Goal: Entertainment & Leisure: Consume media (video, audio)

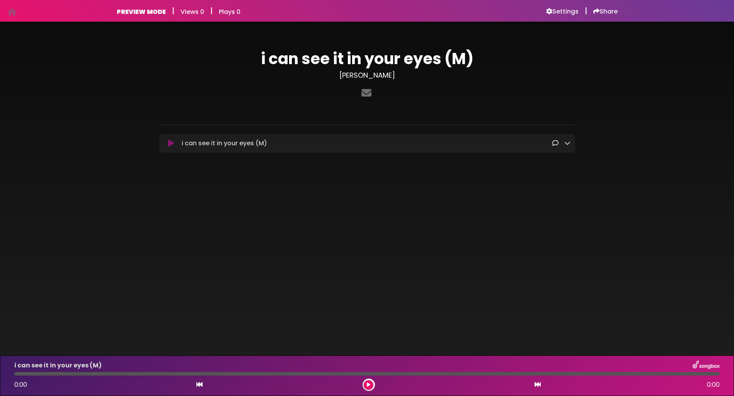
click at [172, 141] on icon at bounding box center [171, 143] width 6 height 8
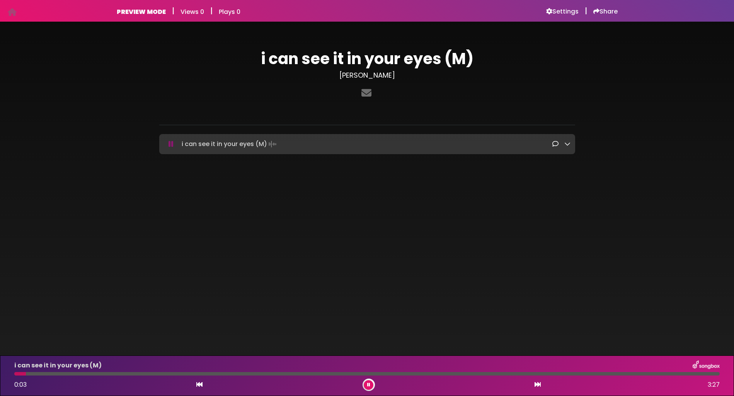
click at [568, 144] on icon at bounding box center [567, 144] width 6 height 6
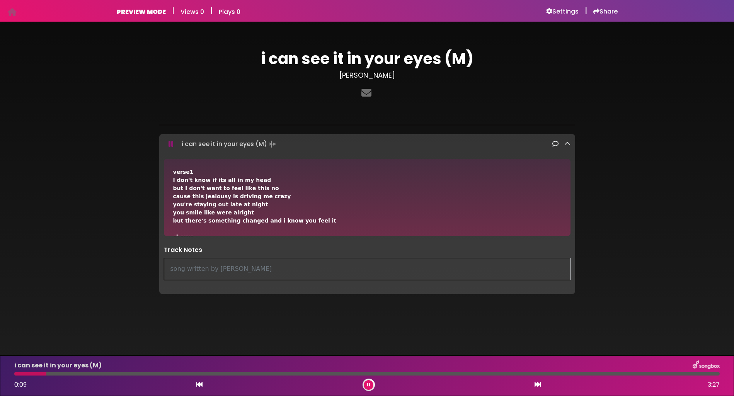
drag, startPoint x: 549, startPoint y: 198, endPoint x: 550, endPoint y: 207, distance: 9.7
click at [549, 207] on div "verse1 I don't know if its all in my head but I don't want to feel like this no…" at bounding box center [367, 346] width 388 height 357
drag, startPoint x: 572, startPoint y: 207, endPoint x: 571, endPoint y: 218, distance: 10.5
click at [572, 218] on div "verse1 I don't know if its all in my head but I don't want to feel like this no…" at bounding box center [367, 197] width 416 height 77
click at [453, 230] on div "verse1 I don't know if its all in my head but I don't want to feel like this no…" at bounding box center [367, 346] width 388 height 357
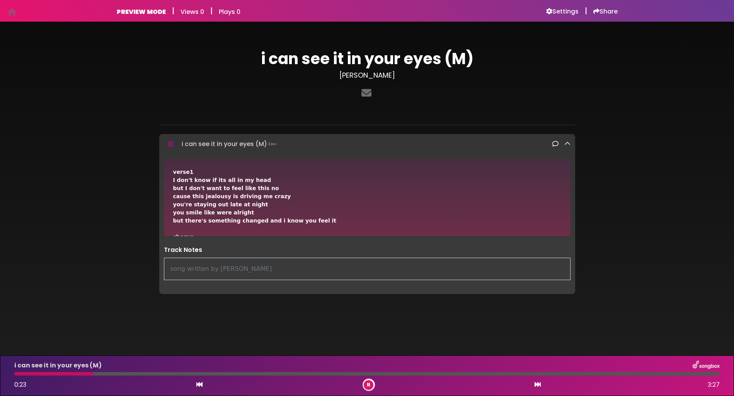
drag, startPoint x: 567, startPoint y: 216, endPoint x: 564, endPoint y: 210, distance: 6.8
click at [563, 211] on div "verse1 I don't know if its all in my head but I don't want to feel like this no…" at bounding box center [367, 197] width 406 height 77
drag, startPoint x: 573, startPoint y: 200, endPoint x: 571, endPoint y: 190, distance: 9.4
click at [571, 190] on div "verse1 I don't know if its all in my head but I don't want to feel like this no…" at bounding box center [367, 197] width 416 height 77
click at [567, 143] on icon at bounding box center [567, 144] width 6 height 6
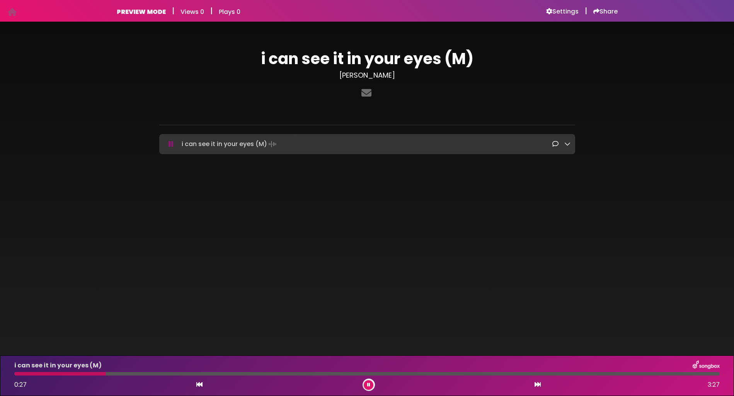
click at [567, 143] on icon at bounding box center [567, 144] width 6 height 6
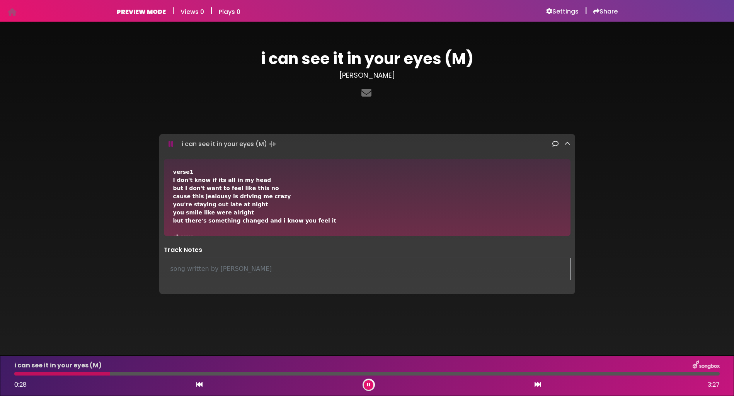
click at [568, 191] on div "verse1 I don't know if its all in my head but I don't want to feel like this no…" at bounding box center [367, 197] width 406 height 77
drag, startPoint x: 574, startPoint y: 293, endPoint x: 583, endPoint y: 295, distance: 9.5
click at [591, 305] on div "i can see it in your eyes (M) Johnny Grice ×" at bounding box center [367, 169] width 510 height 276
drag, startPoint x: 356, startPoint y: 229, endPoint x: 363, endPoint y: 205, distance: 25.4
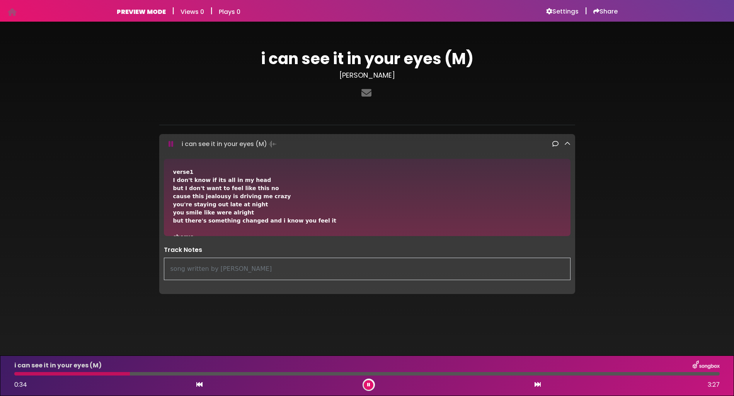
click at [363, 207] on div "verse1 I don't know if its all in my head but I don't want to feel like this no…" at bounding box center [367, 346] width 388 height 357
click at [477, 233] on div "verse1 I don't know if its all in my head but I don't want to feel like this no…" at bounding box center [367, 346] width 388 height 357
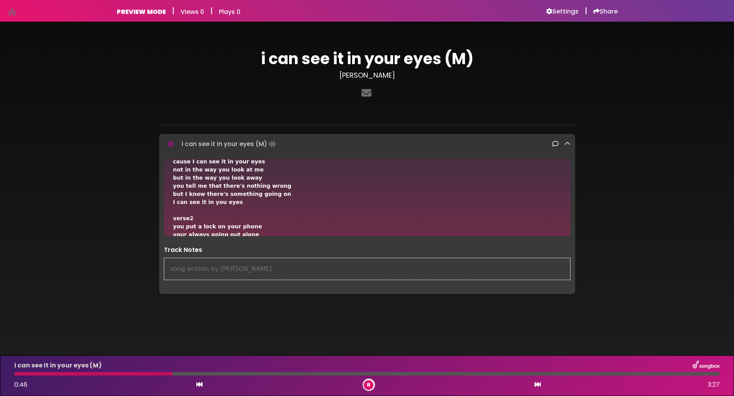
scroll to position [85, 0]
click at [571, 230] on div "verse1 I don't know if its all in my head but I don't want to feel like this no…" at bounding box center [367, 197] width 416 height 77
click at [567, 223] on div "verse1 I don't know if its all in my head but I don't want to feel like this no…" at bounding box center [367, 197] width 406 height 77
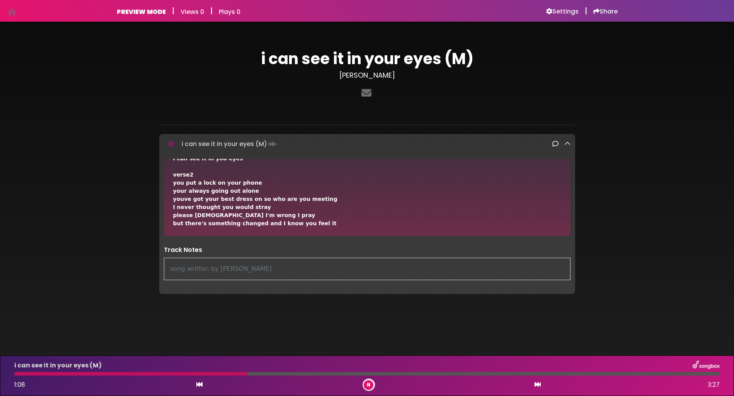
scroll to position [134, 0]
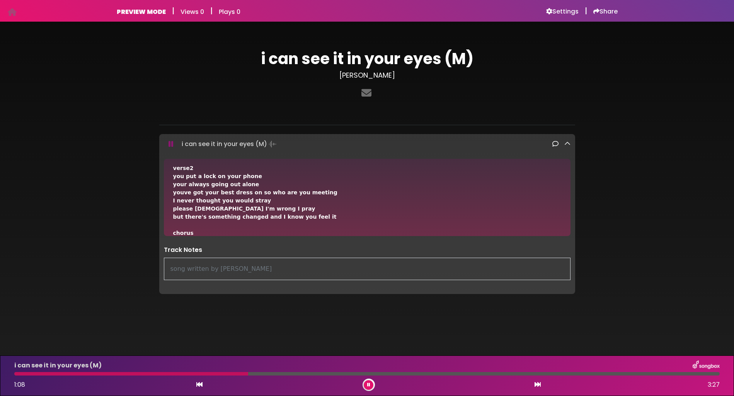
click at [568, 234] on div "verse1 I don't know if its all in my head but I don't want to feel like this no…" at bounding box center [367, 197] width 406 height 77
click at [600, 235] on div "i can see it in your eyes (M) Johnny Grice ×" at bounding box center [367, 169] width 510 height 276
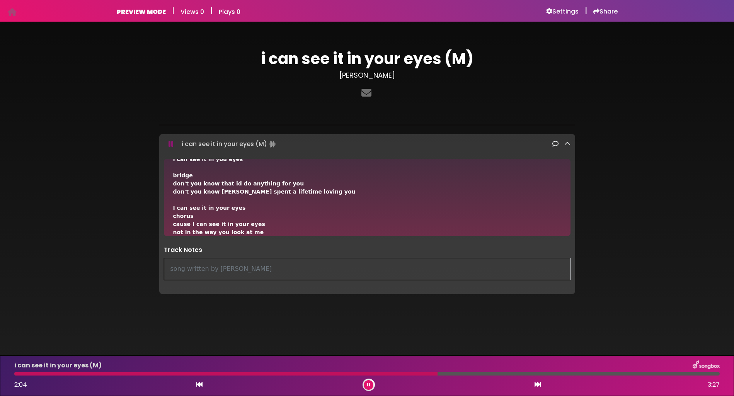
scroll to position [260, 0]
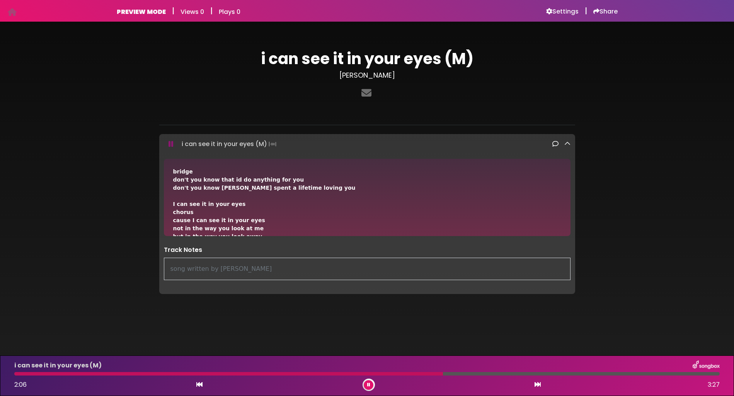
drag, startPoint x: 566, startPoint y: 230, endPoint x: 568, endPoint y: 234, distance: 4.7
click at [568, 234] on div "verse1 I don't know if its all in my head but I don't want to feel like this no…" at bounding box center [367, 197] width 406 height 77
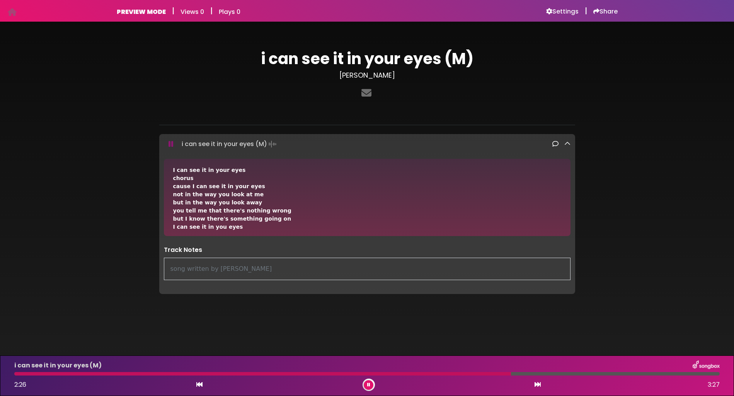
scroll to position [298, 0]
click at [567, 236] on div "verse1 I don't know if its all in my head but I don't want to feel like this no…" at bounding box center [367, 224] width 416 height 131
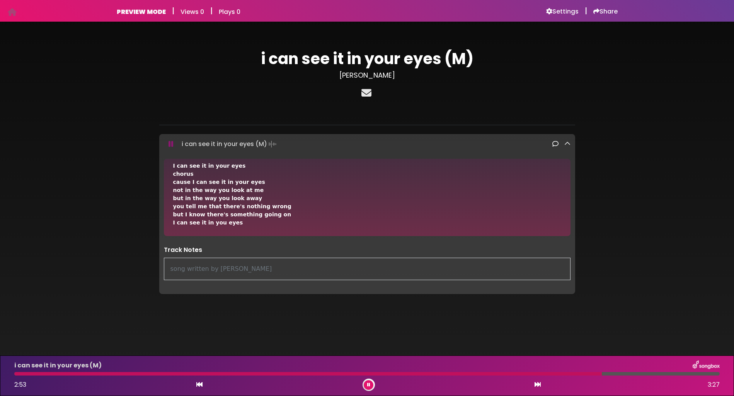
click at [368, 92] on icon at bounding box center [366, 93] width 13 height 10
click at [568, 145] on icon at bounding box center [567, 144] width 6 height 6
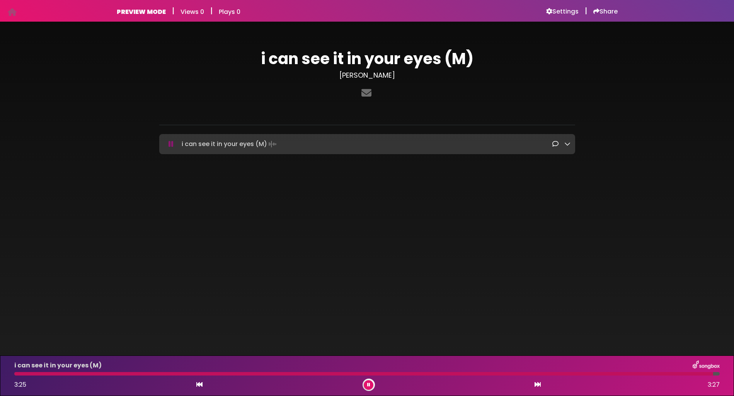
click at [370, 386] on icon at bounding box center [368, 384] width 3 height 5
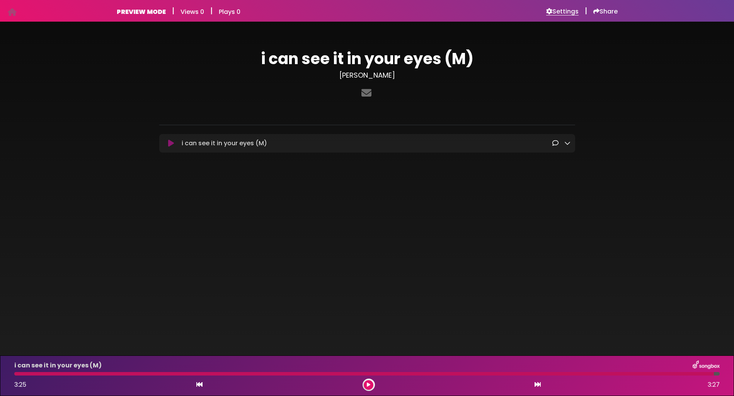
click at [558, 11] on h6 "Settings" at bounding box center [562, 12] width 32 height 8
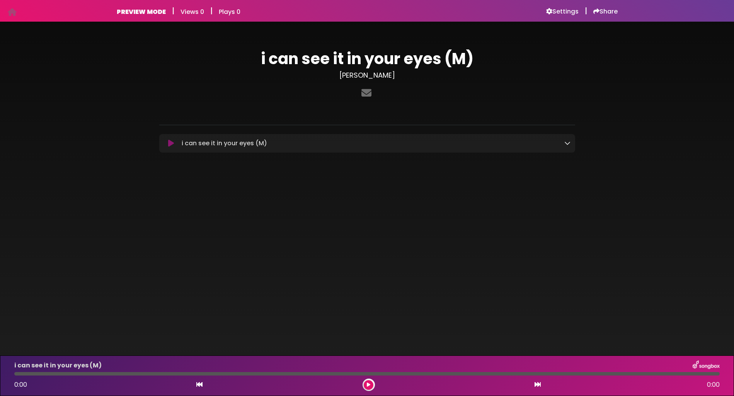
click at [566, 145] on icon at bounding box center [567, 143] width 6 height 6
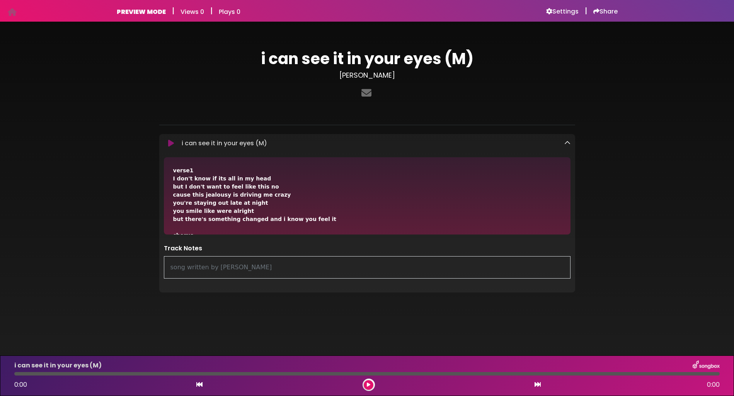
click at [566, 145] on icon at bounding box center [567, 143] width 6 height 6
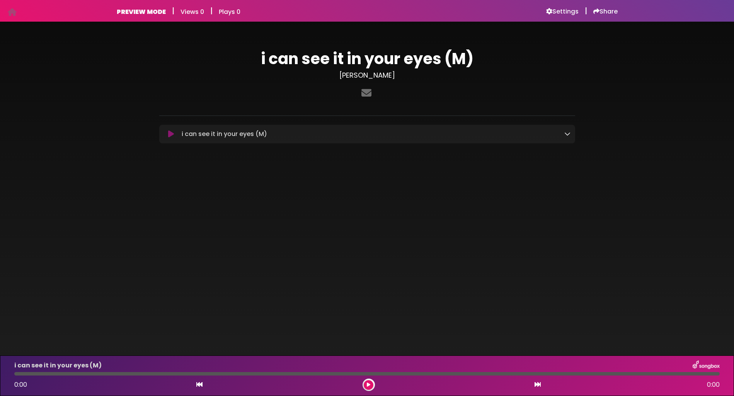
click at [170, 134] on icon at bounding box center [171, 134] width 6 height 8
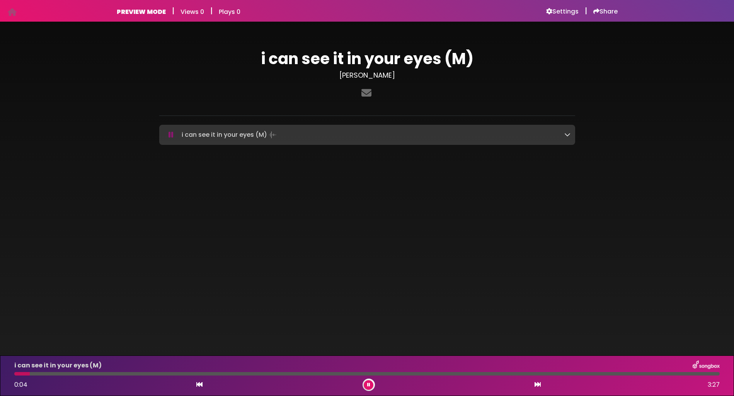
click at [172, 132] on icon at bounding box center [170, 135] width 5 height 8
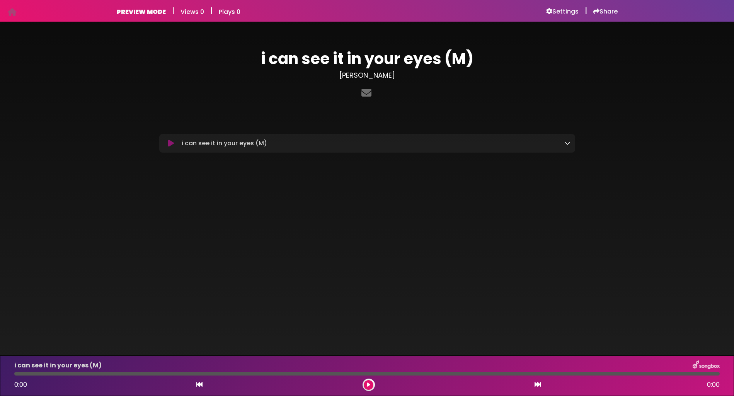
click at [170, 143] on icon at bounding box center [171, 143] width 6 height 8
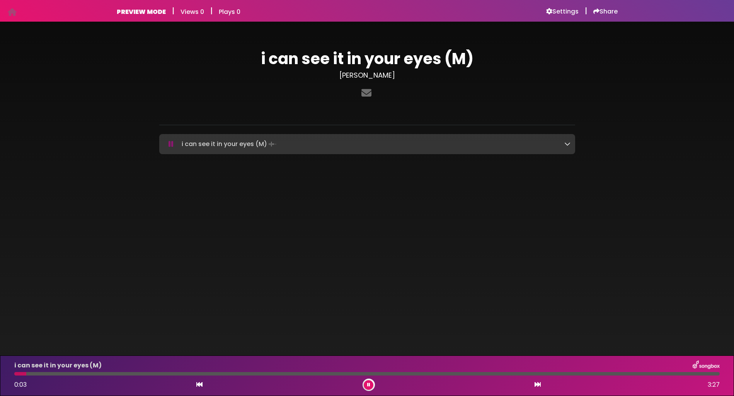
click at [170, 143] on icon at bounding box center [170, 144] width 5 height 8
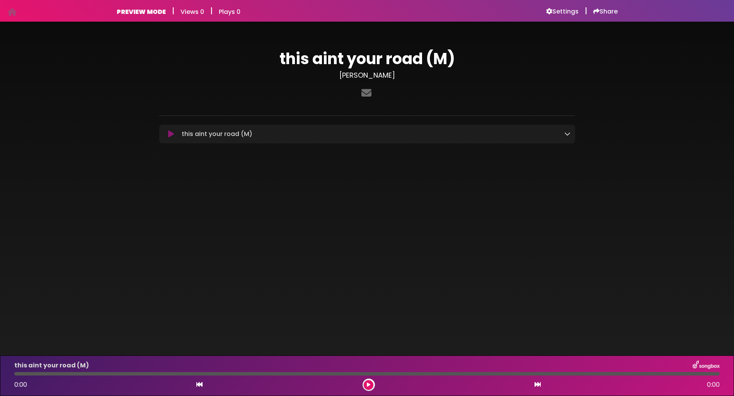
click at [170, 134] on icon at bounding box center [171, 134] width 6 height 8
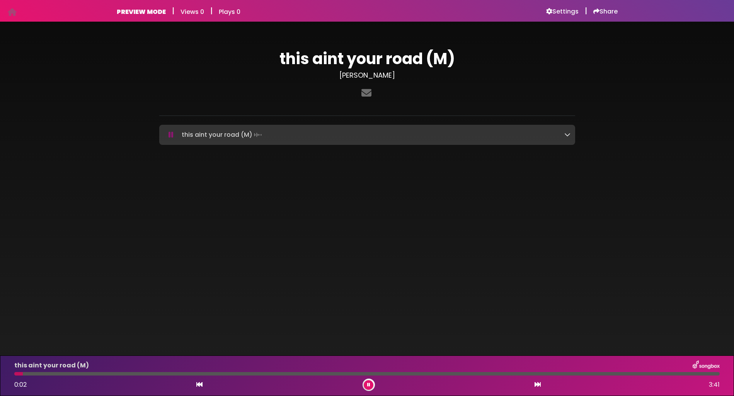
click at [566, 135] on icon at bounding box center [567, 134] width 6 height 6
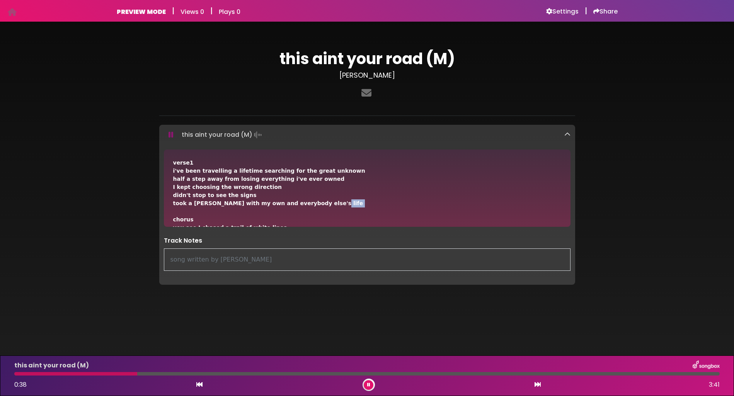
drag, startPoint x: 565, startPoint y: 200, endPoint x: 565, endPoint y: 210, distance: 9.7
click at [565, 210] on div "verse1 i've been travelling a lifetime searching for the great unknown half a s…" at bounding box center [367, 187] width 406 height 77
drag, startPoint x: 565, startPoint y: 217, endPoint x: 566, endPoint y: 224, distance: 7.4
click at [566, 224] on div "verse1 i've been travelling a lifetime searching for the great unknown half a s…" at bounding box center [367, 187] width 406 height 77
click at [564, 191] on div "verse1 i've been travelling a lifetime searching for the great unknown half a s…" at bounding box center [367, 187] width 406 height 77
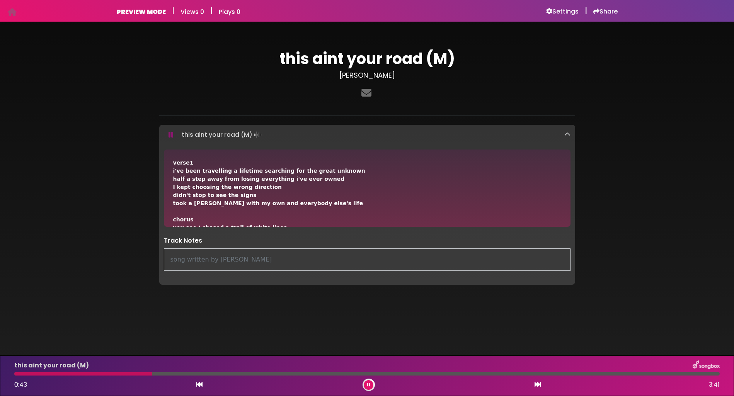
click at [567, 226] on div "verse1 i've been travelling a lifetime searching for the great unknown half a s…" at bounding box center [367, 187] width 406 height 77
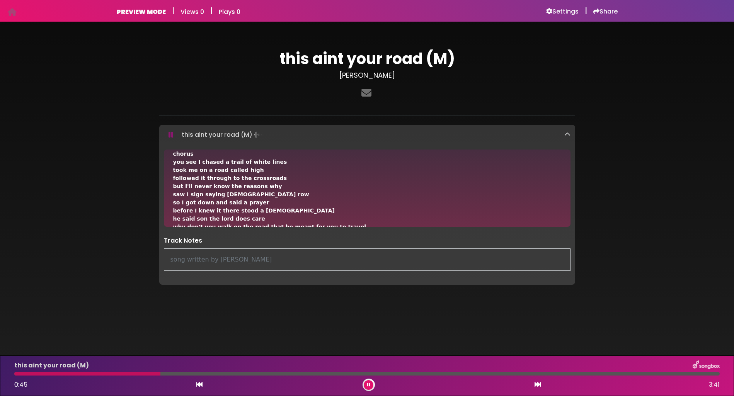
scroll to position [66, 0]
click at [570, 223] on div "verse1 i've been travelling a lifetime searching for the great unknown half a s…" at bounding box center [367, 187] width 416 height 77
click at [567, 217] on div "verse1 i've been travelling a lifetime searching for the great unknown half a s…" at bounding box center [367, 187] width 406 height 77
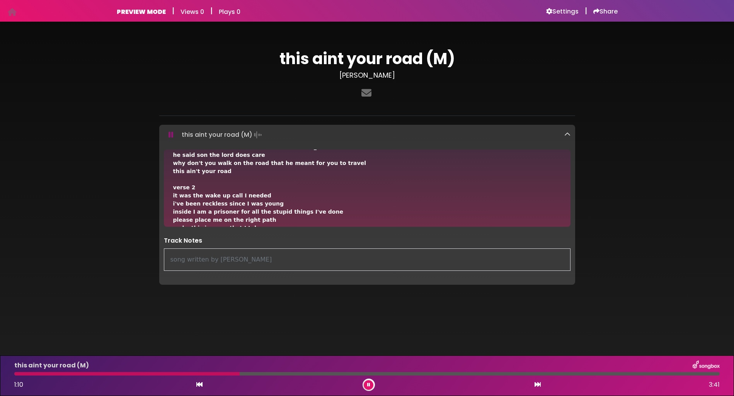
click at [567, 227] on div "verse1 i've been travelling a lifetime searching for the great unknown half a s…" at bounding box center [367, 214] width 416 height 131
click at [567, 224] on div "verse1 i've been travelling a lifetime searching for the great unknown half a s…" at bounding box center [367, 187] width 406 height 77
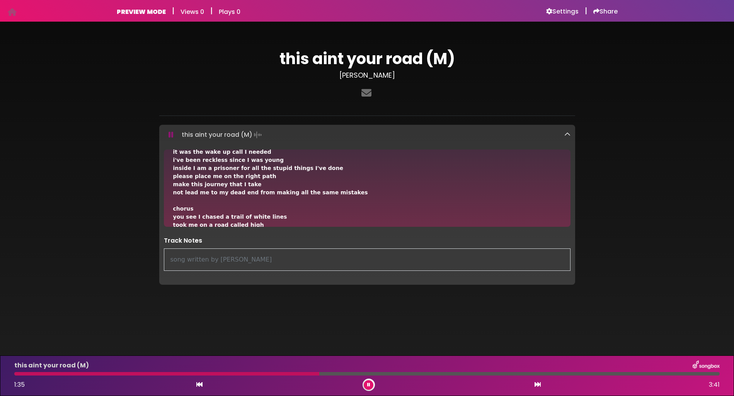
scroll to position [190, 0]
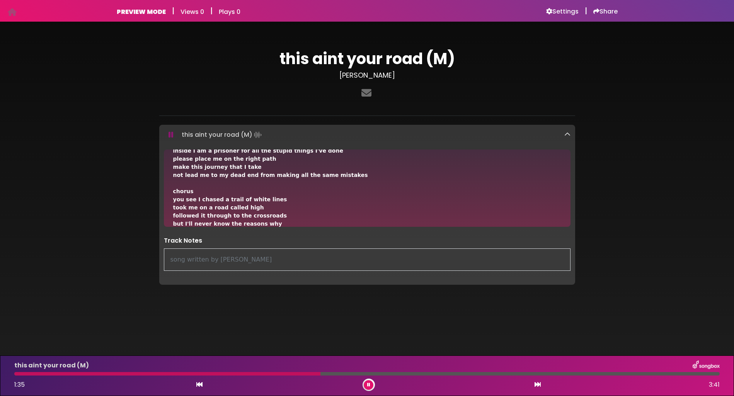
click at [567, 225] on div "verse1 i've been travelling a lifetime searching for the great unknown half a s…" at bounding box center [367, 187] width 406 height 77
click at [566, 219] on div "verse1 i've been travelling a lifetime searching for the great unknown half a s…" at bounding box center [367, 187] width 406 height 77
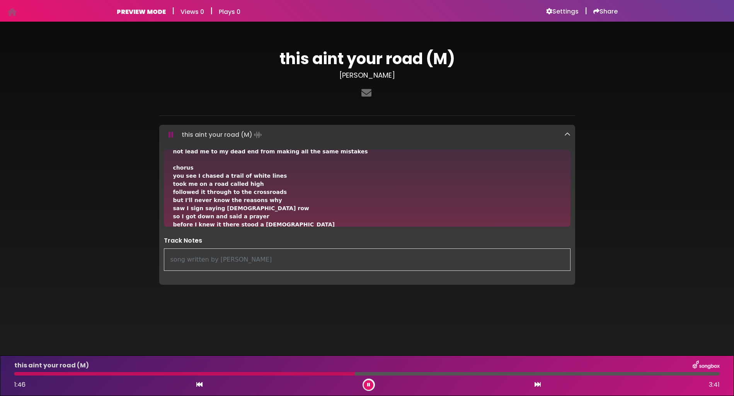
scroll to position [219, 0]
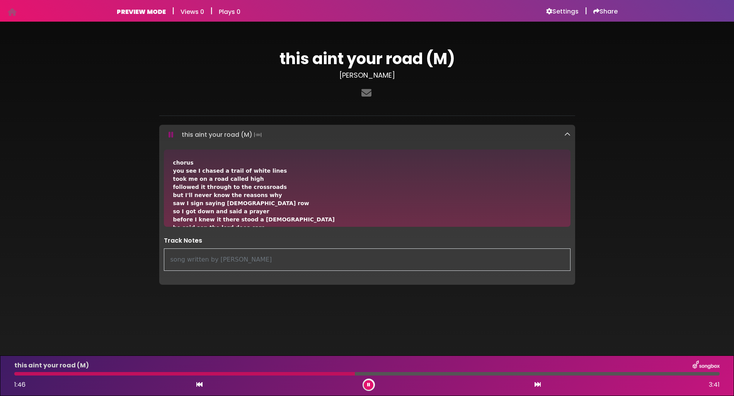
drag, startPoint x: 567, startPoint y: 222, endPoint x: 566, endPoint y: 226, distance: 4.3
click at [566, 226] on div "verse1 i've been travelling a lifetime searching for the great unknown half a s…" at bounding box center [367, 214] width 416 height 131
click at [566, 223] on div "verse1 i've been travelling a lifetime searching for the great unknown half a s…" at bounding box center [367, 187] width 406 height 77
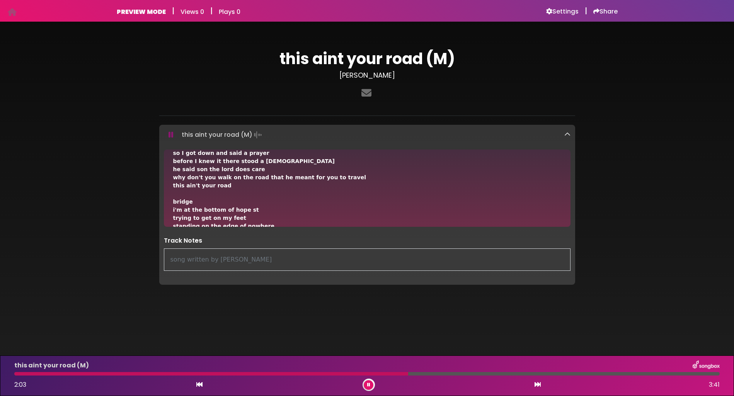
scroll to position [279, 0]
click at [568, 226] on div "verse1 i've been travelling a lifetime searching for the great unknown half a s…" at bounding box center [367, 214] width 416 height 131
click at [567, 220] on div "verse1 i've been travelling a lifetime searching for the great unknown half a s…" at bounding box center [367, 187] width 406 height 77
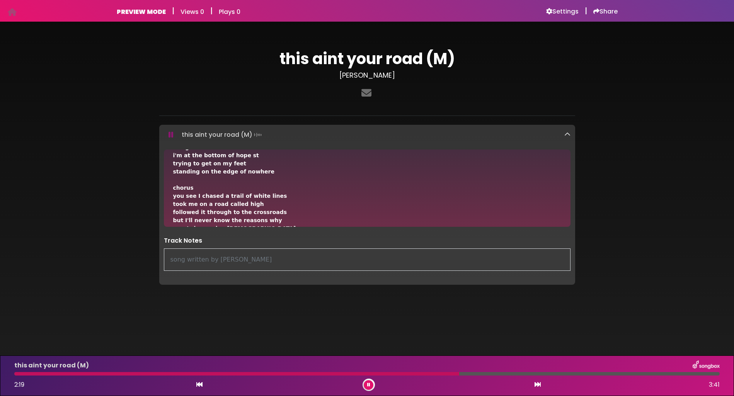
scroll to position [336, 0]
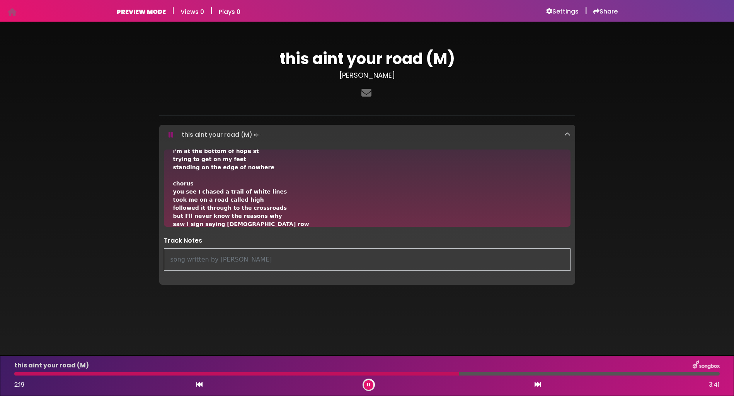
click at [567, 225] on div "verse1 i've been travelling a lifetime searching for the great unknown half a s…" at bounding box center [367, 187] width 406 height 77
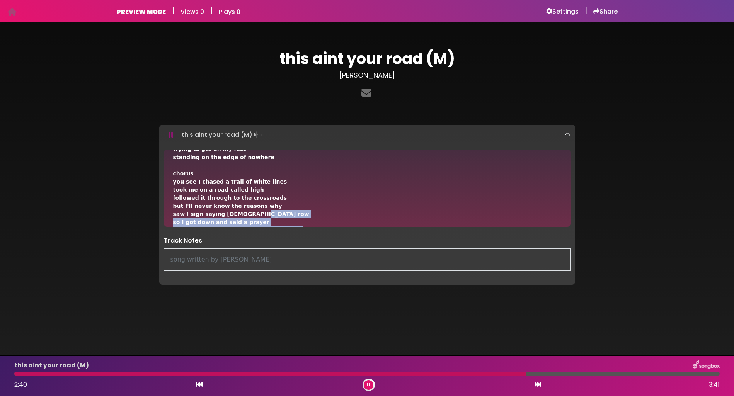
scroll to position [350, 0]
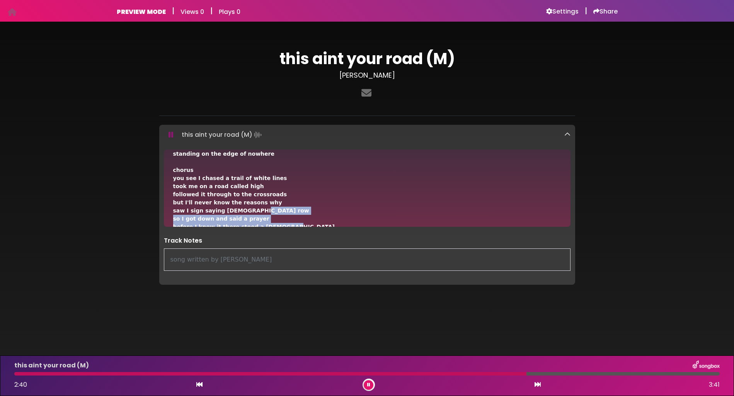
click at [567, 226] on div "verse1 i've been travelling a lifetime searching for the great unknown half a s…" at bounding box center [367, 187] width 406 height 77
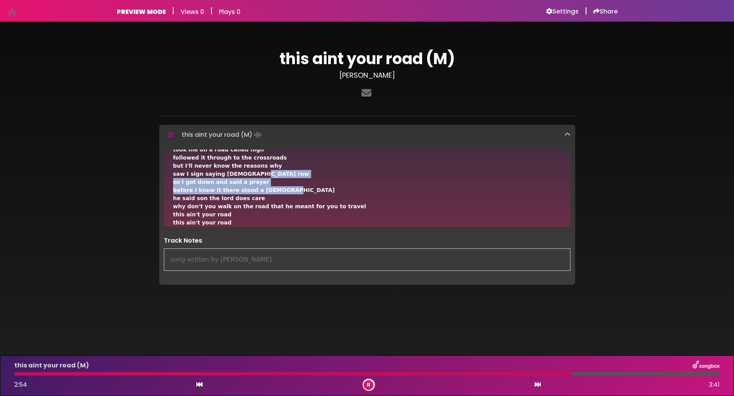
scroll to position [392, 0]
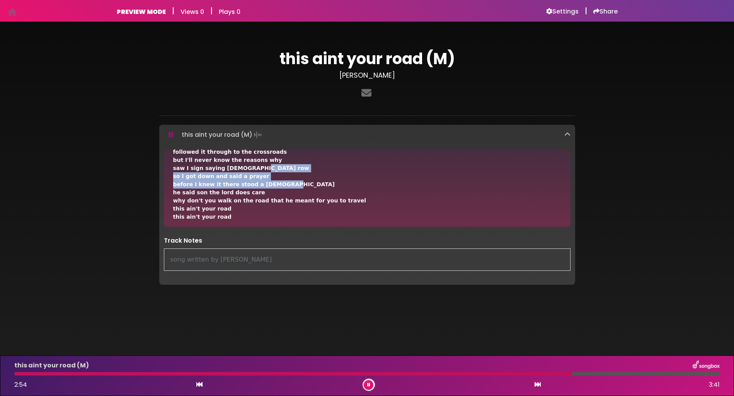
drag, startPoint x: 568, startPoint y: 224, endPoint x: 567, endPoint y: 228, distance: 3.9
click at [567, 228] on div "verse1 i've been travelling a lifetime searching for the great unknown half a s…" at bounding box center [367, 214] width 416 height 131
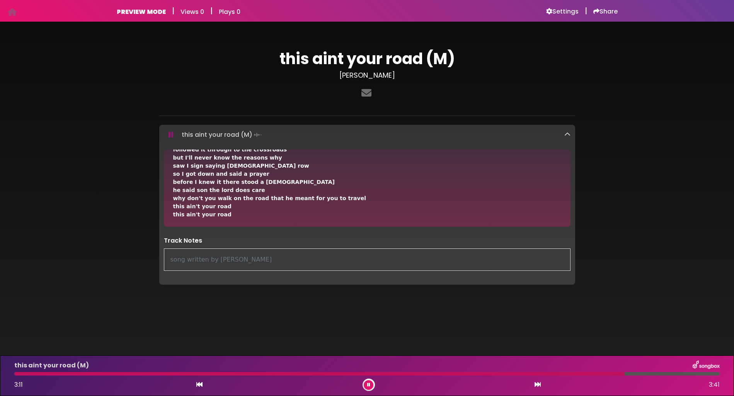
scroll to position [396, 0]
drag, startPoint x: 567, startPoint y: 224, endPoint x: 567, endPoint y: 234, distance: 10.4
click at [567, 234] on div "verse1 i've been travelling a lifetime searching for the great unknown half a s…" at bounding box center [367, 214] width 416 height 131
click at [550, 11] on h6 "Settings" at bounding box center [562, 12] width 32 height 8
